Goal: Find specific page/section

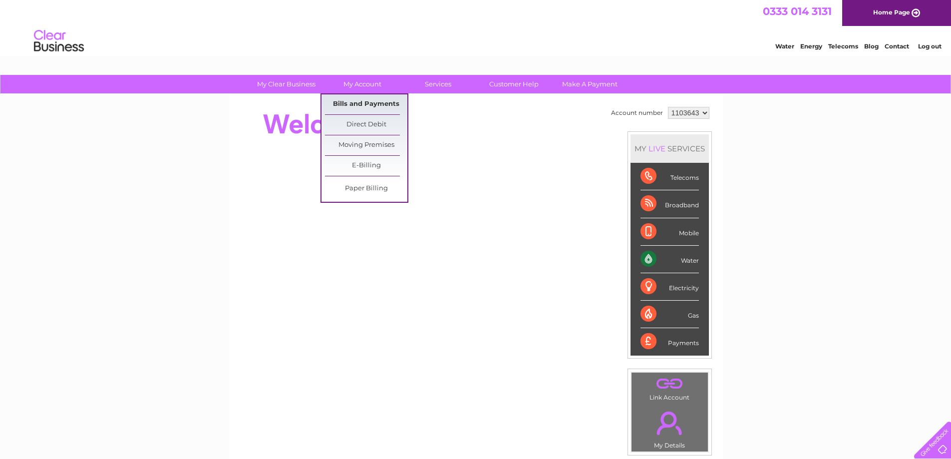
click at [349, 101] on link "Bills and Payments" at bounding box center [366, 104] width 82 height 20
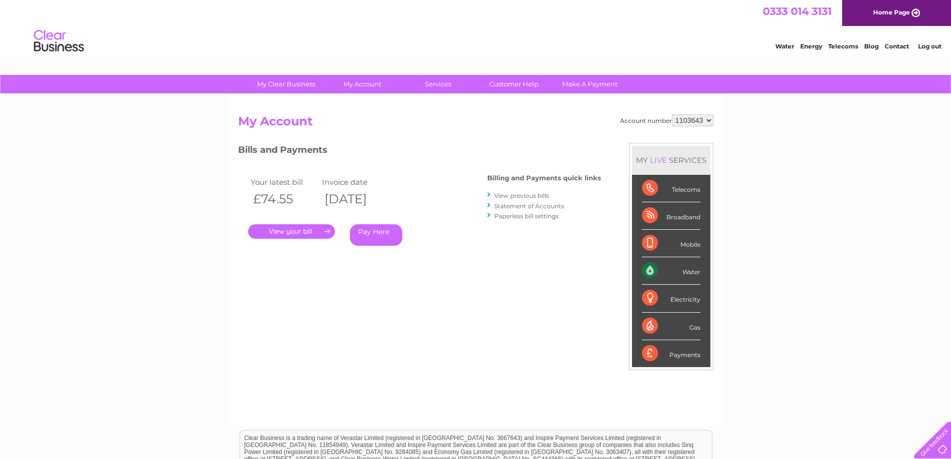
click at [288, 226] on link "." at bounding box center [291, 231] width 87 height 14
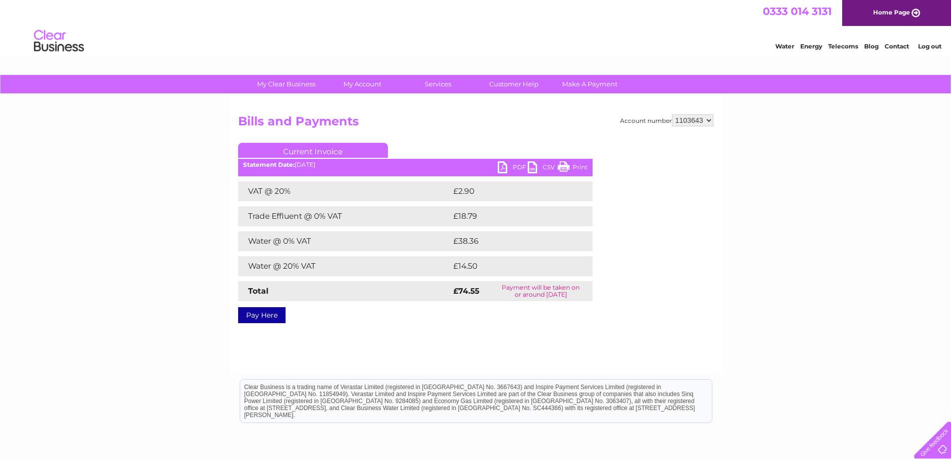
click at [561, 165] on link "Print" at bounding box center [573, 168] width 30 height 14
